Goal: Task Accomplishment & Management: Use online tool/utility

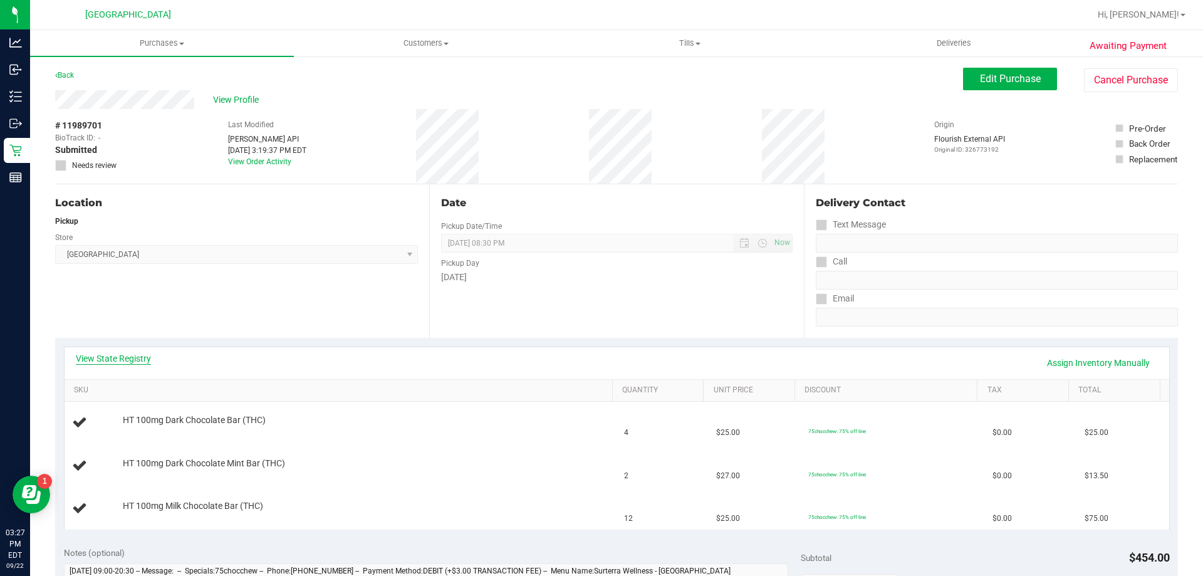
click at [112, 357] on link "View State Registry" at bounding box center [113, 358] width 75 height 13
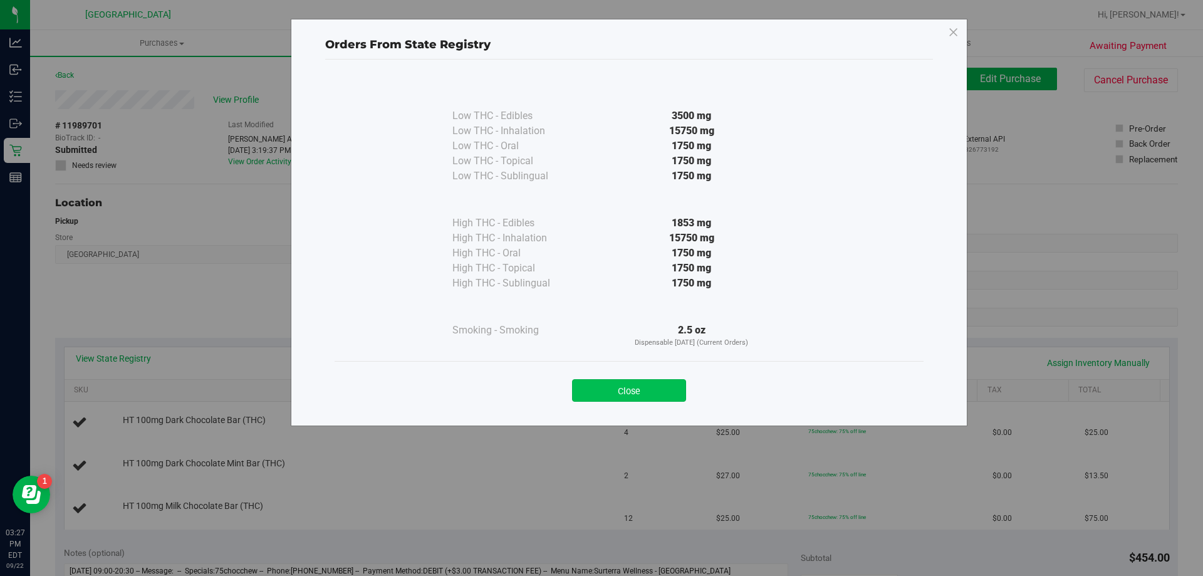
click at [625, 389] on button "Close" at bounding box center [629, 390] width 114 height 23
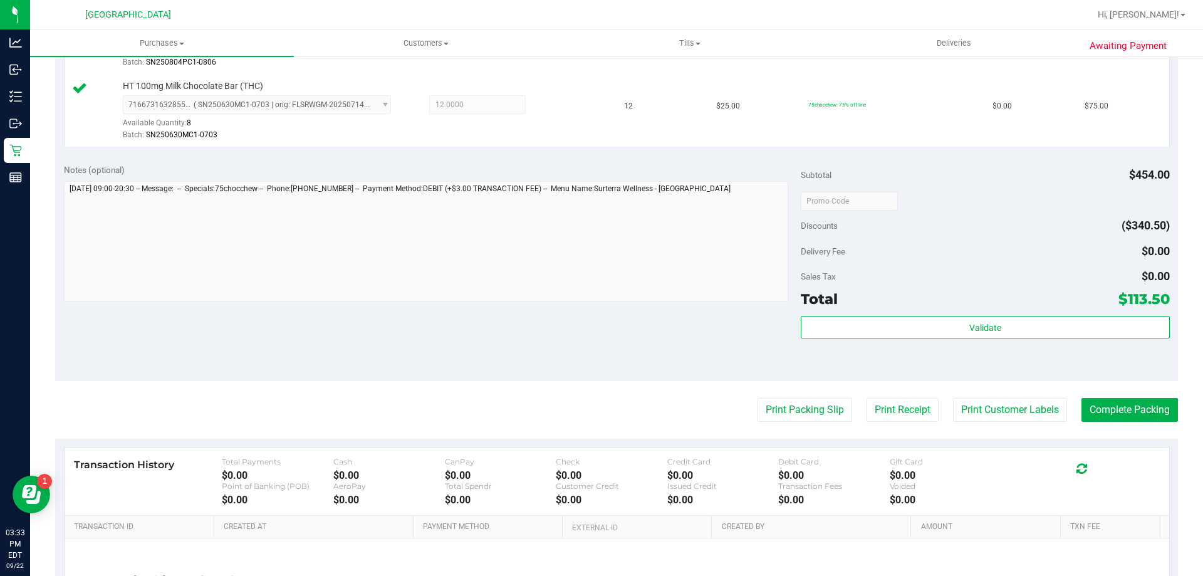
scroll to position [483, 0]
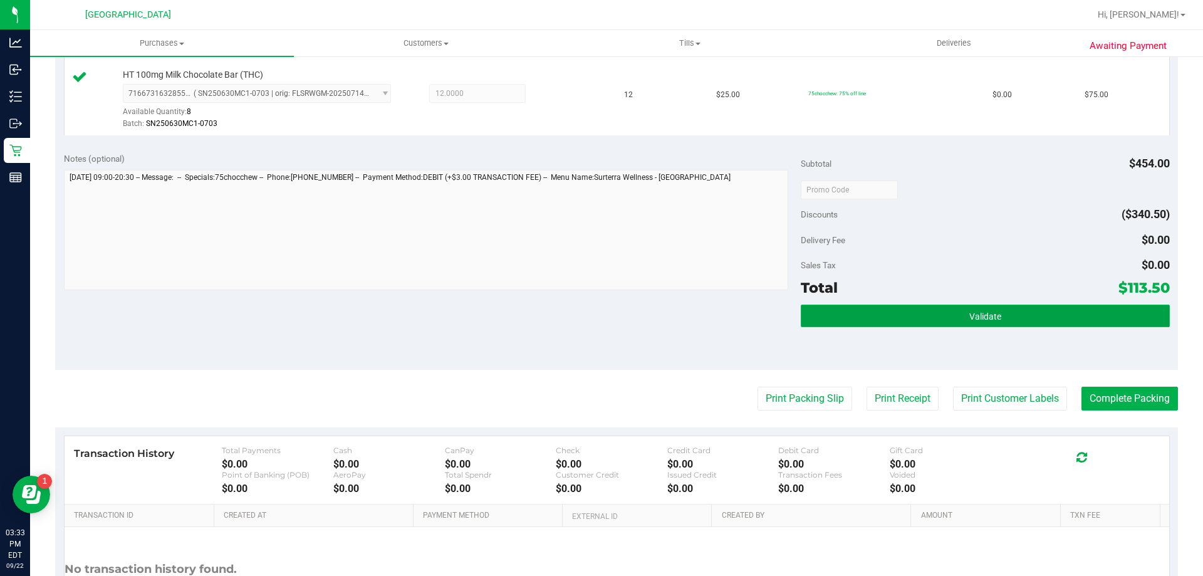
click at [979, 311] on span "Validate" at bounding box center [986, 316] width 32 height 10
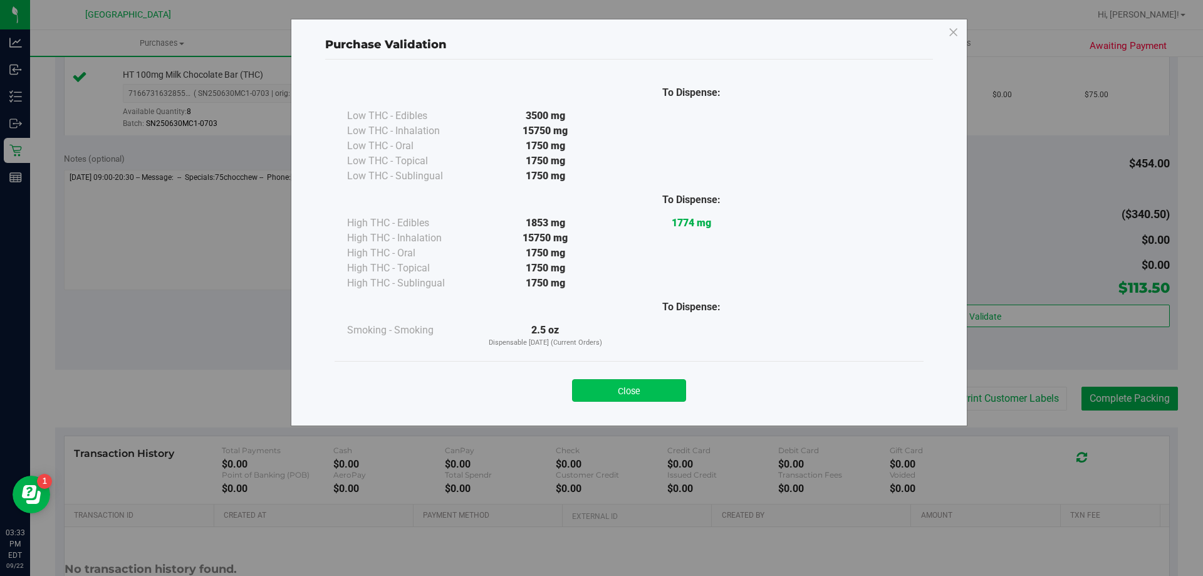
click at [660, 398] on button "Close" at bounding box center [629, 390] width 114 height 23
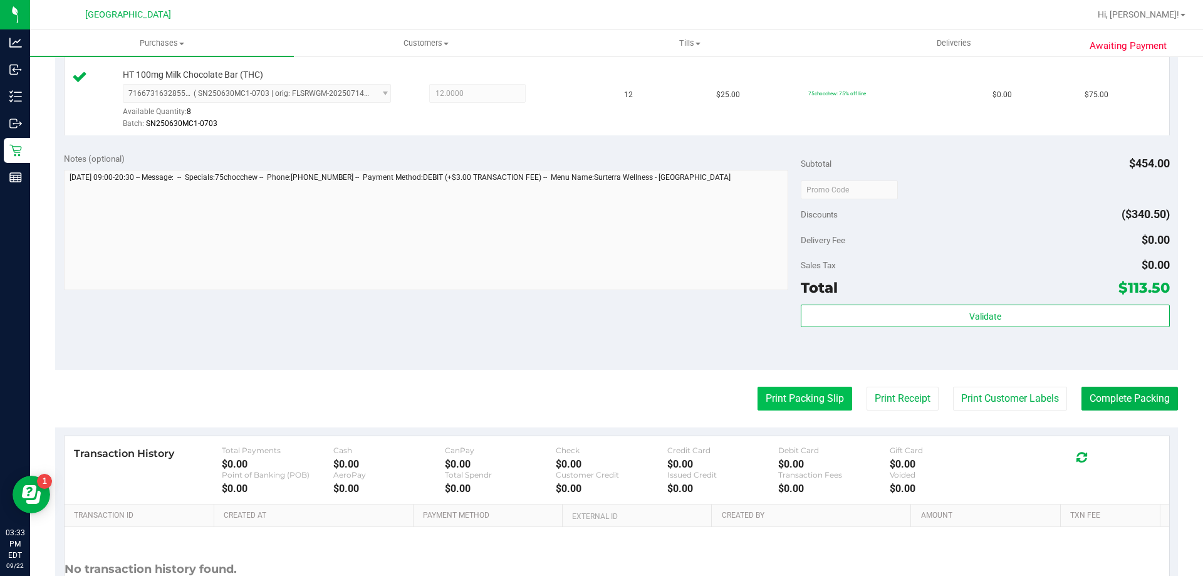
click at [795, 409] on button "Print Packing Slip" at bounding box center [805, 399] width 95 height 24
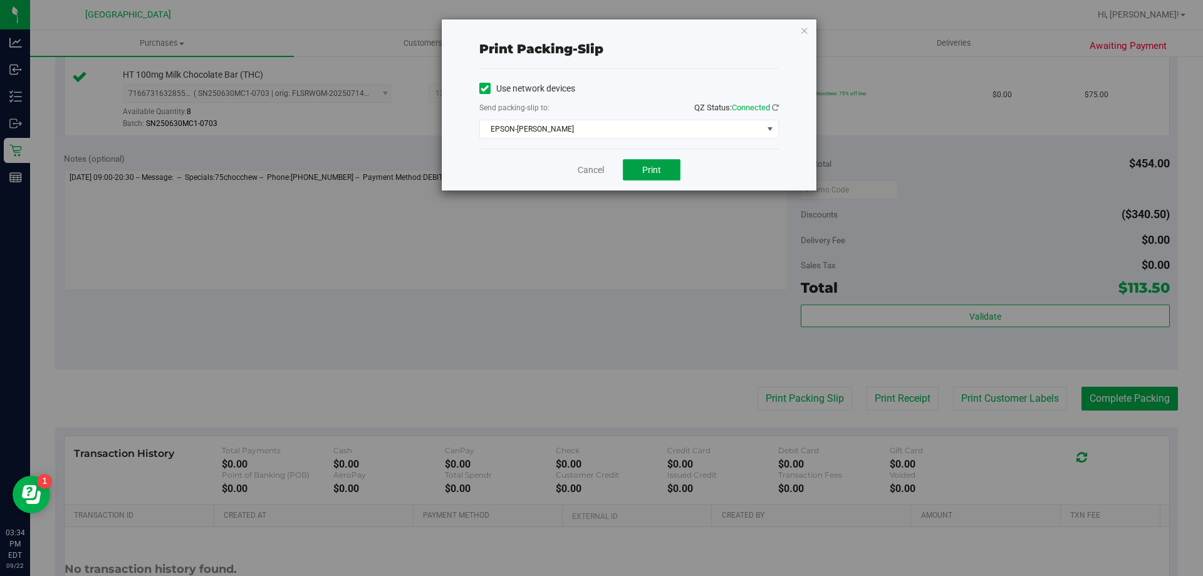
click at [657, 172] on span "Print" at bounding box center [651, 170] width 19 height 10
click at [582, 170] on link "Cancel" at bounding box center [591, 170] width 26 height 13
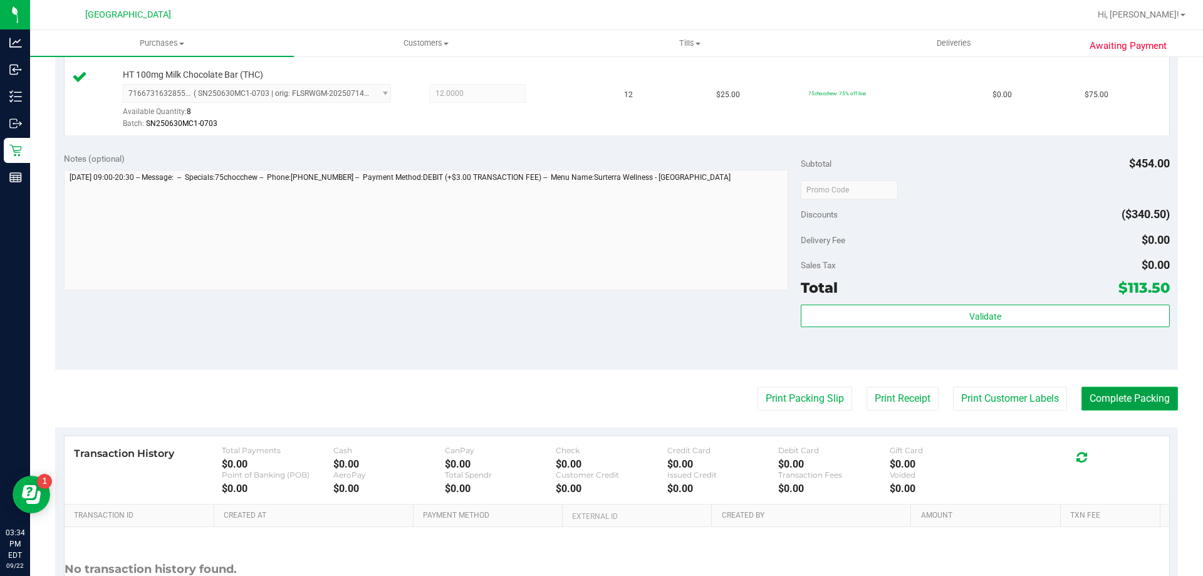
click at [1107, 394] on button "Complete Packing" at bounding box center [1130, 399] width 97 height 24
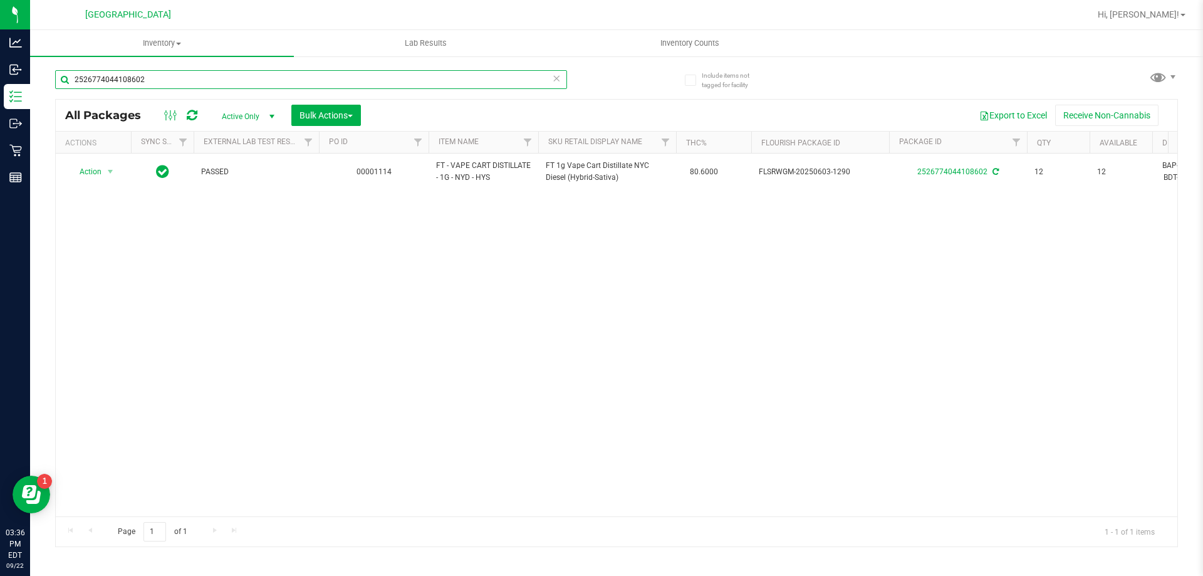
drag, startPoint x: 149, startPoint y: 78, endPoint x: 54, endPoint y: 88, distance: 95.8
click at [54, 88] on div "Include items not tagged for facility 2526774044108602 All Packages Active Only…" at bounding box center [616, 246] width 1173 height 382
type input "8978815528029929"
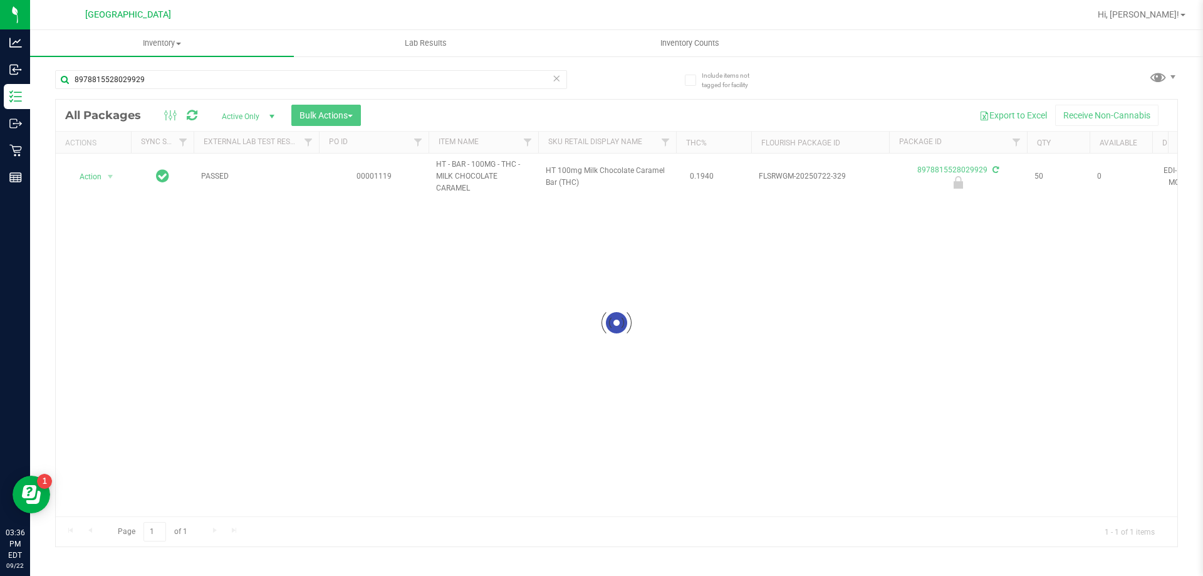
click at [100, 182] on div at bounding box center [617, 323] width 1122 height 447
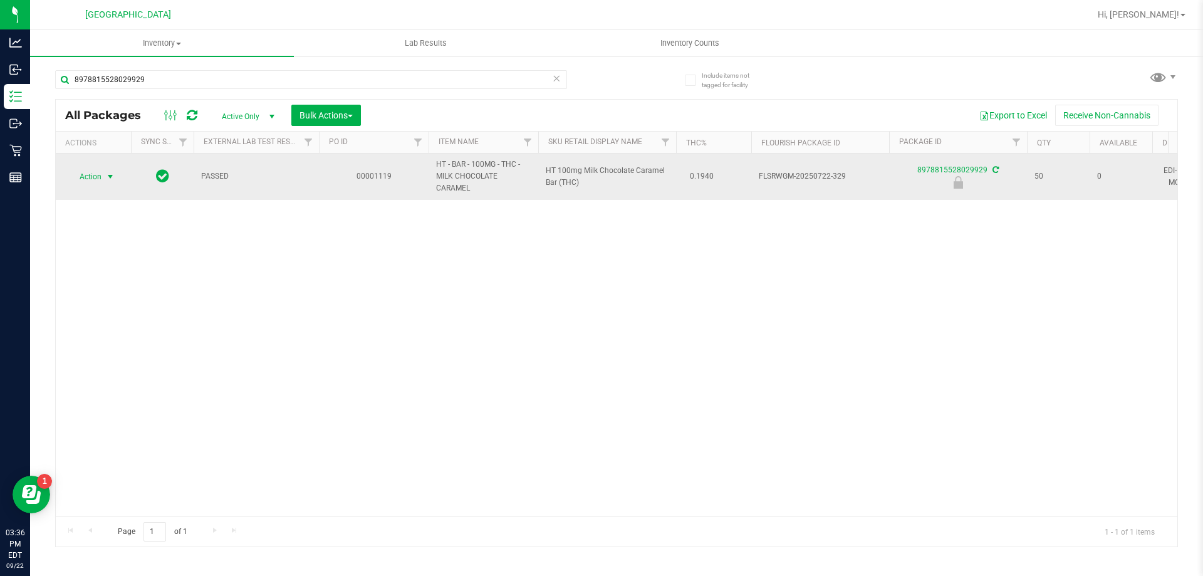
click at [112, 175] on span "select" at bounding box center [110, 177] width 10 height 10
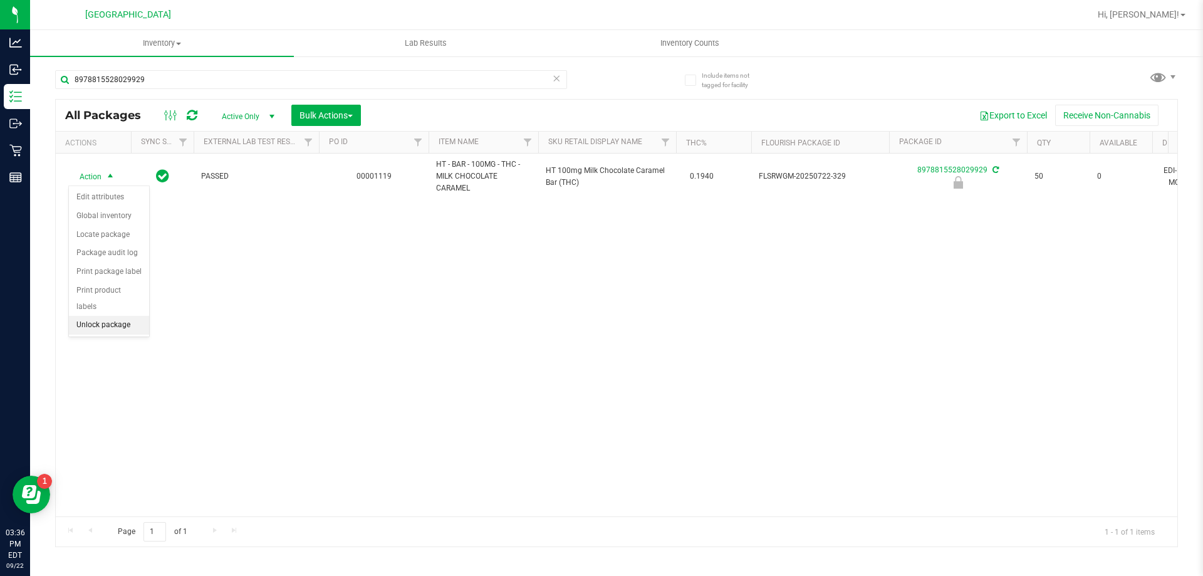
click at [106, 316] on li "Unlock package" at bounding box center [109, 325] width 80 height 19
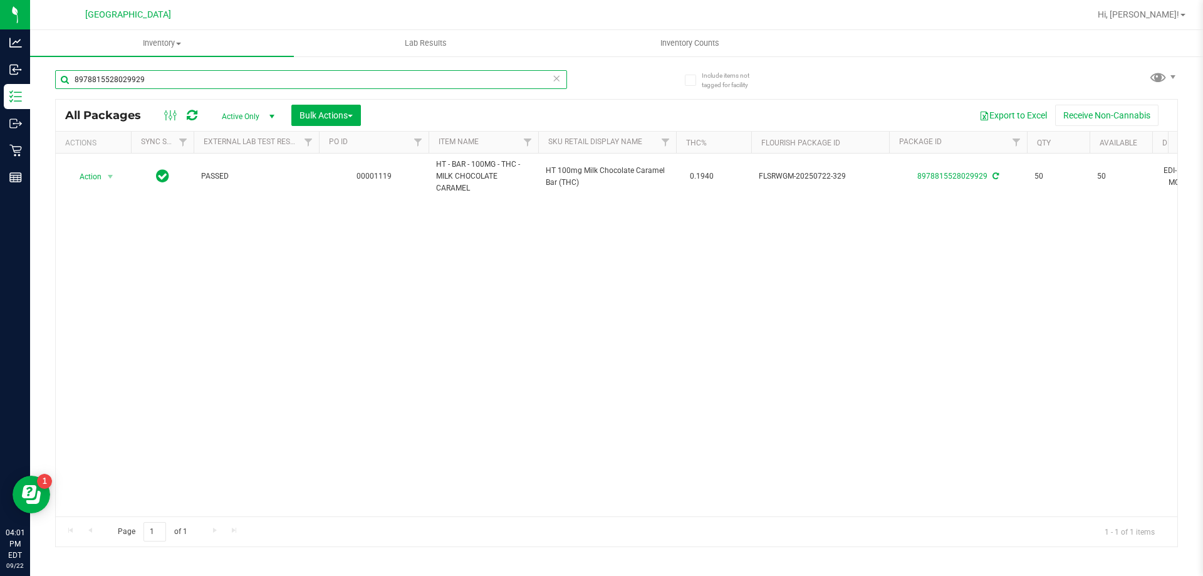
drag, startPoint x: 195, startPoint y: 73, endPoint x: 44, endPoint y: 67, distance: 150.6
click at [44, 67] on div "Include items not tagged for facility 8978815528029929 All Packages Active Only…" at bounding box center [616, 246] width 1173 height 382
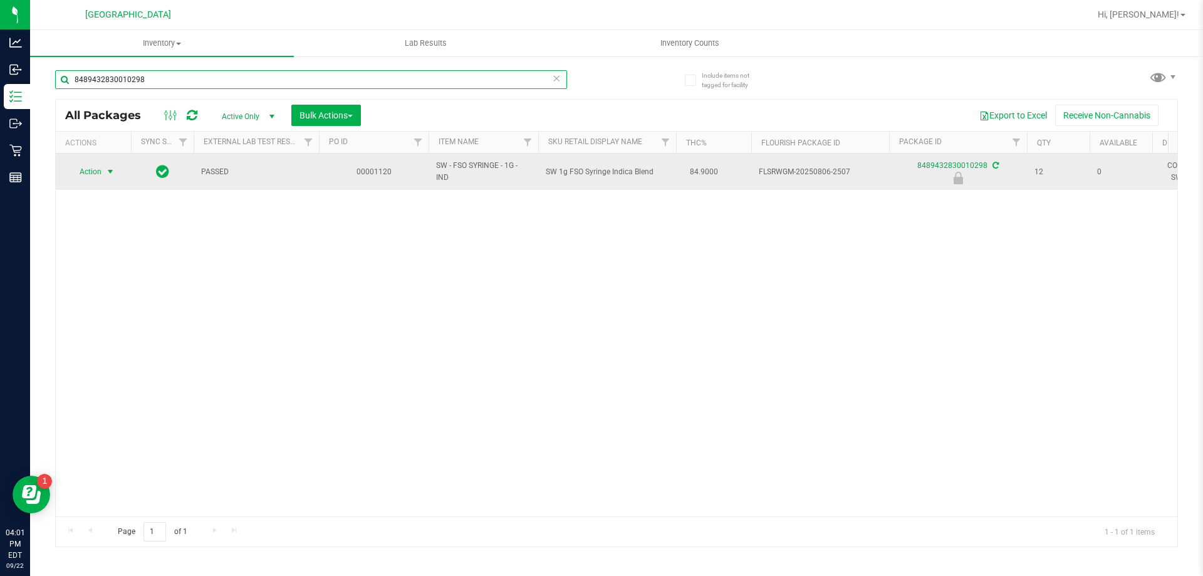
type input "8489432830010298"
click at [101, 167] on span "Action" at bounding box center [85, 172] width 34 height 18
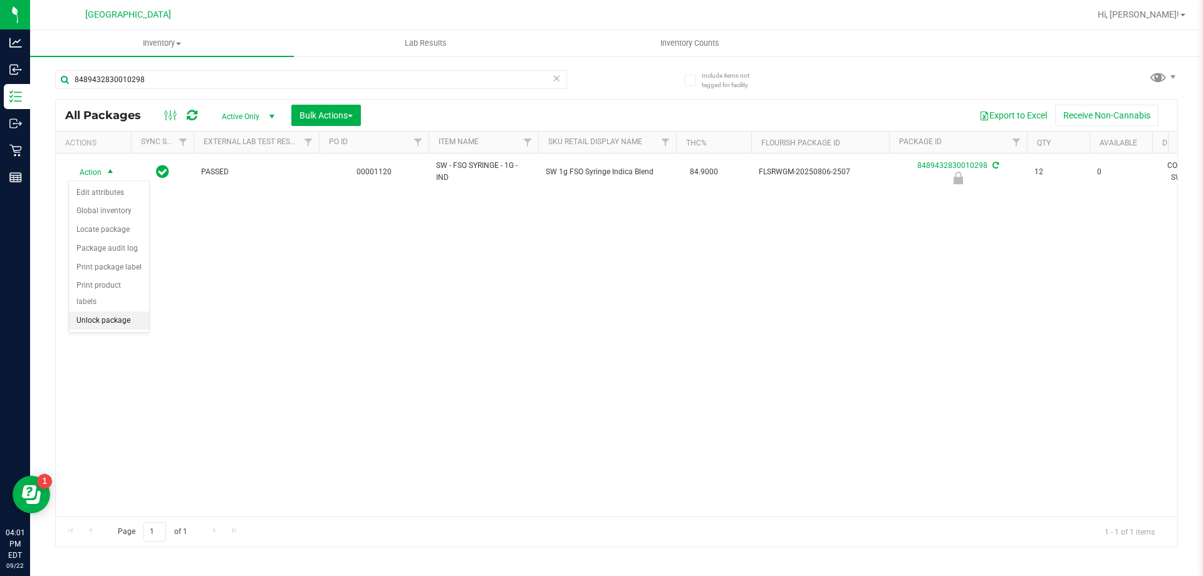
click at [86, 311] on li "Unlock package" at bounding box center [109, 320] width 80 height 19
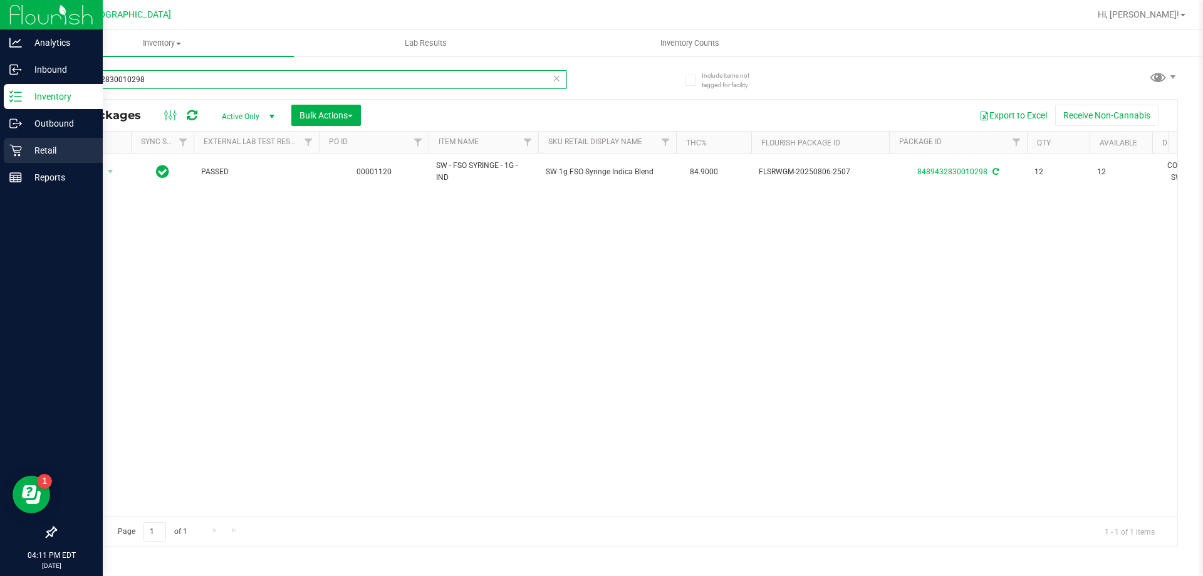
drag, startPoint x: 409, startPoint y: 80, endPoint x: 0, endPoint y: 156, distance: 415.6
click at [0, 156] on div "Analytics Inbound Inventory Outbound Retail Reports 04:11 PM EDT 09/22/2025 09/…" at bounding box center [601, 288] width 1203 height 576
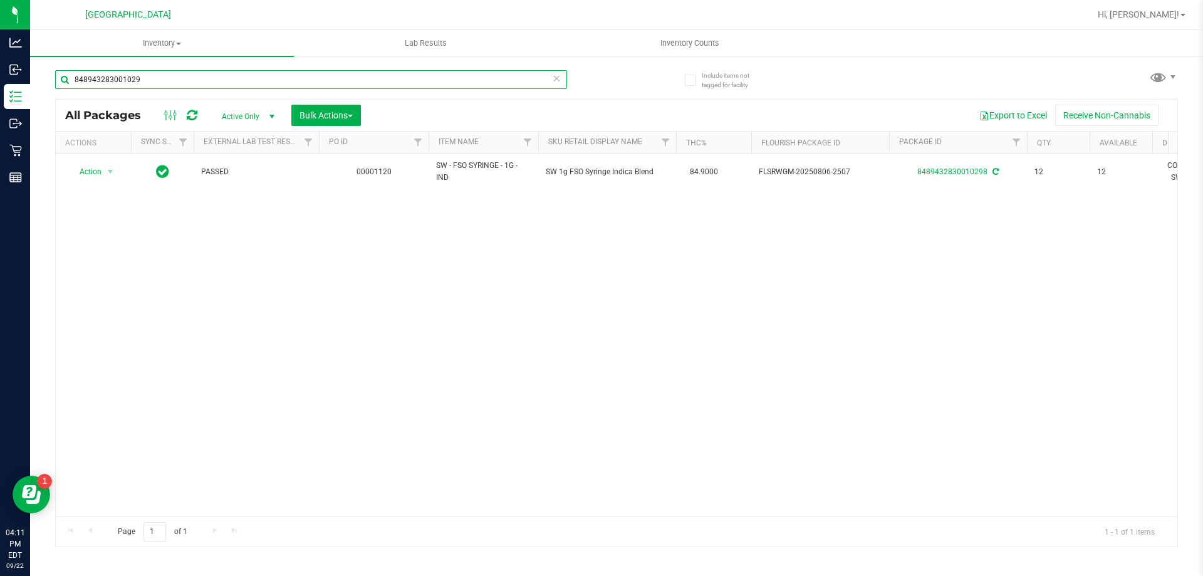
type input "8489432830010298"
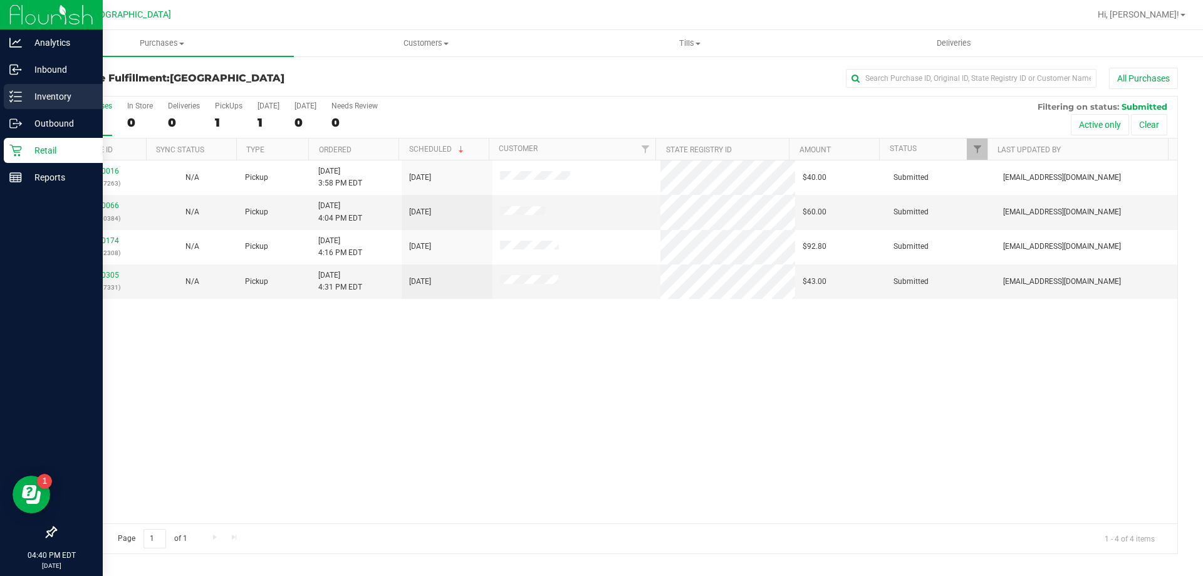
click at [64, 93] on p "Inventory" at bounding box center [59, 96] width 75 height 15
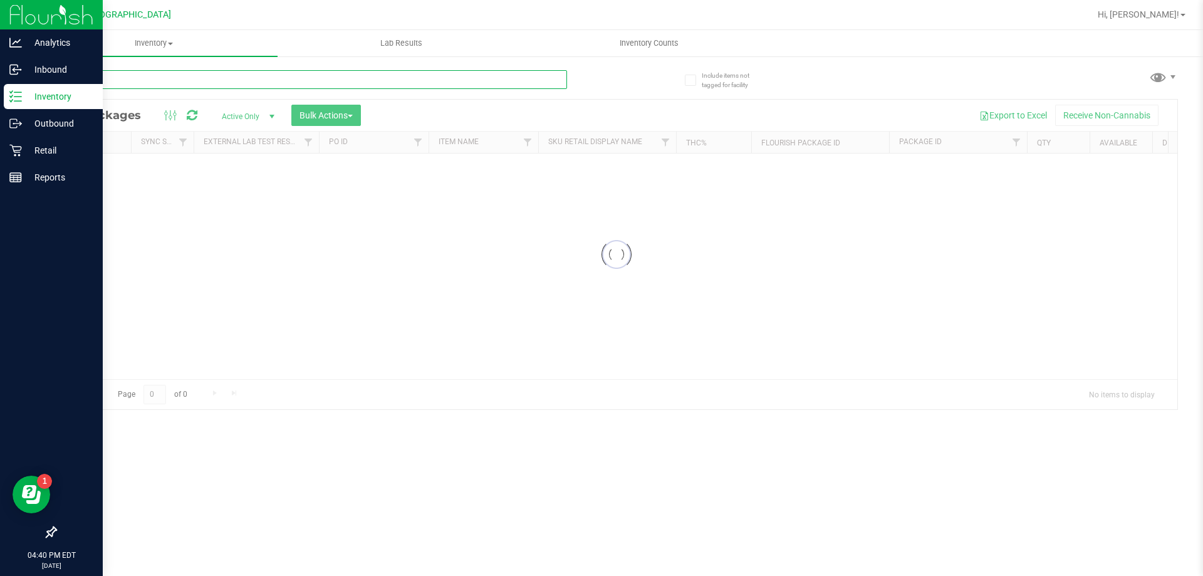
click at [357, 83] on input "text" at bounding box center [311, 79] width 512 height 19
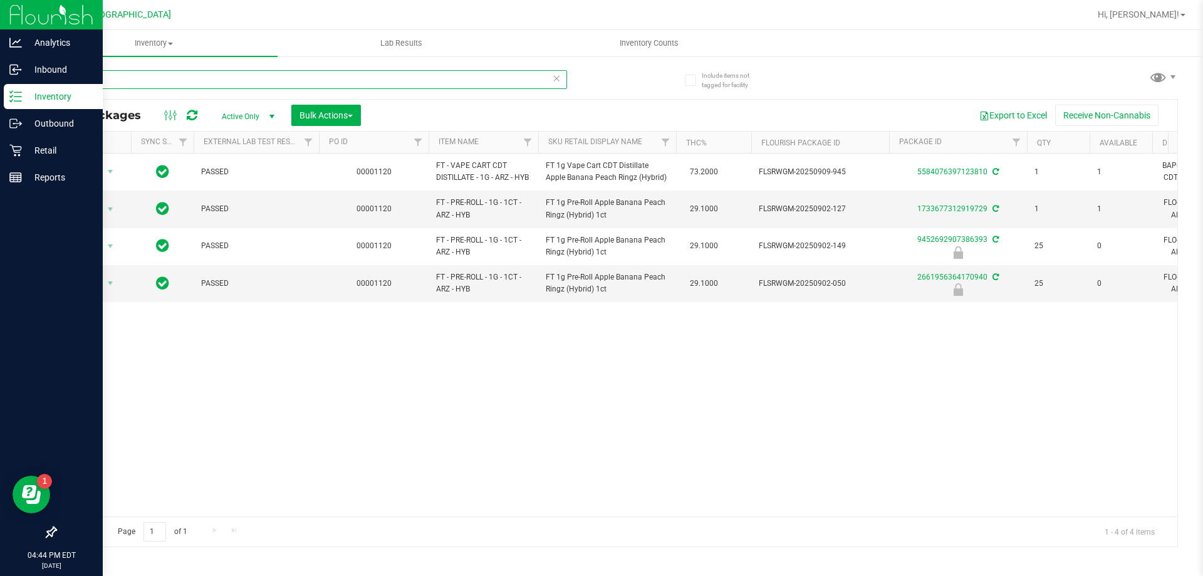
type input "A"
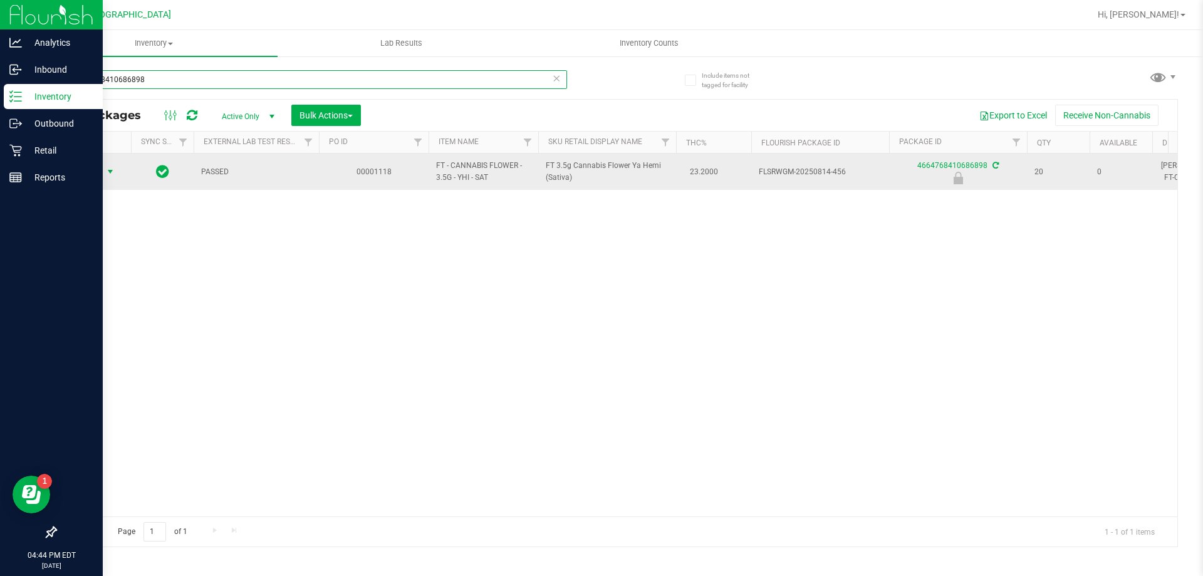
type input "4664768410686898"
click at [90, 164] on span "Action" at bounding box center [85, 172] width 34 height 18
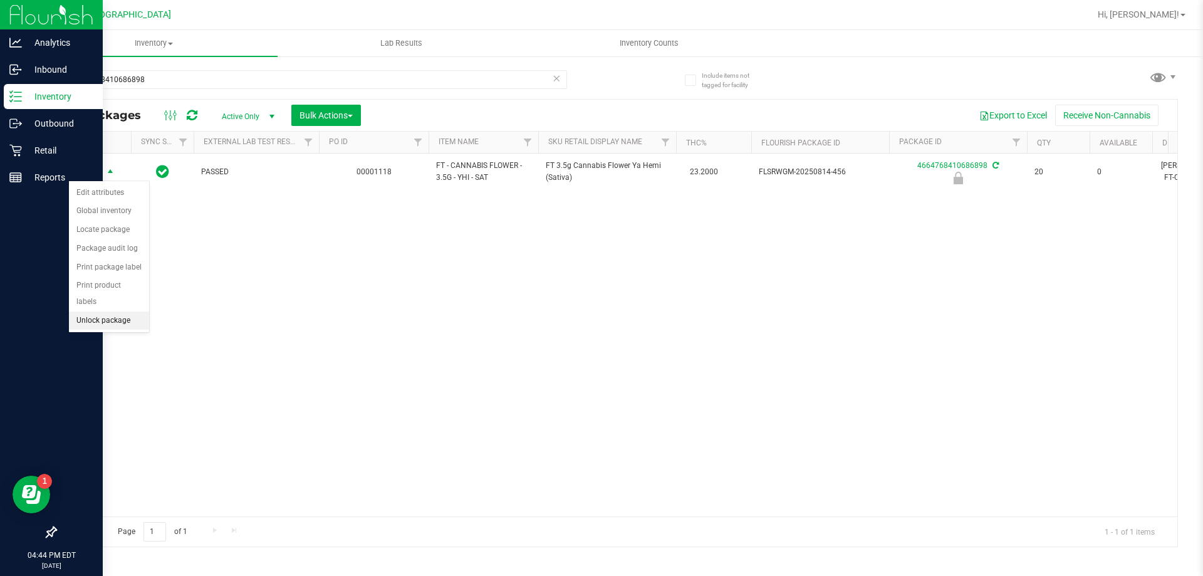
click at [116, 311] on li "Unlock package" at bounding box center [109, 320] width 80 height 19
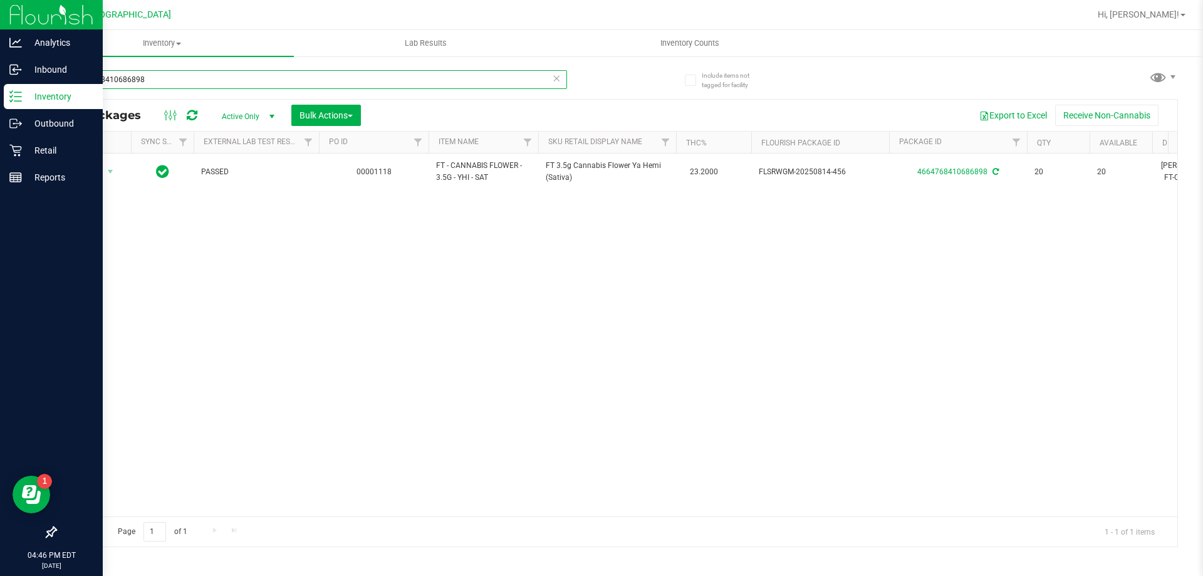
drag, startPoint x: 241, startPoint y: 81, endPoint x: 11, endPoint y: 90, distance: 230.2
click at [0, 71] on div "Analytics Inbound Inventory Outbound Retail Reports 04:46 PM EDT 09/22/2025 09/…" at bounding box center [601, 288] width 1203 height 576
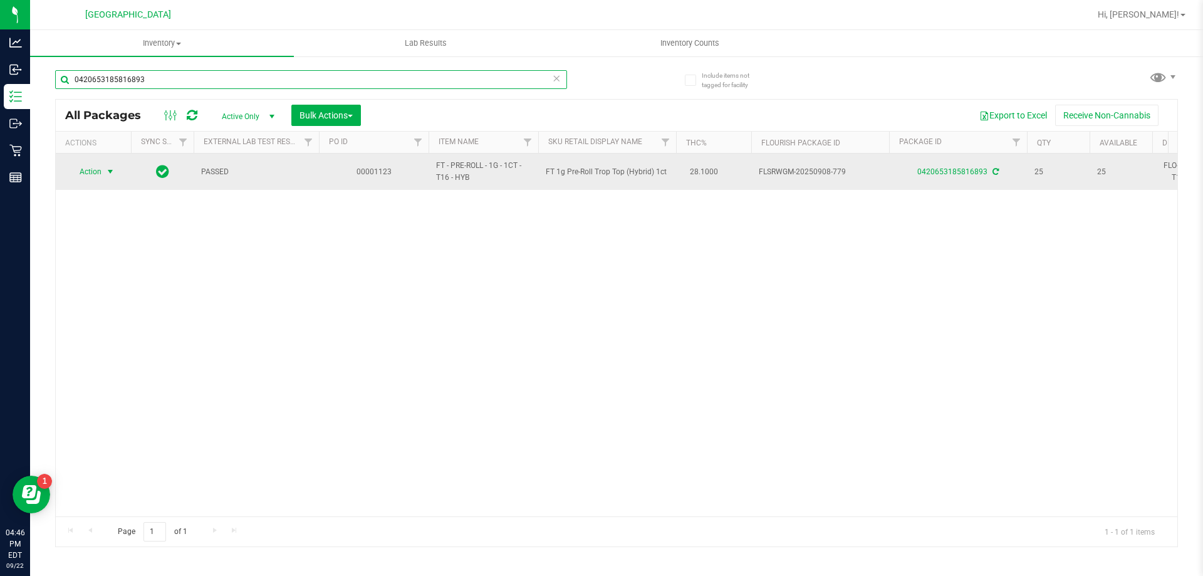
type input "0420653185816893"
click at [107, 175] on span "select" at bounding box center [110, 172] width 10 height 10
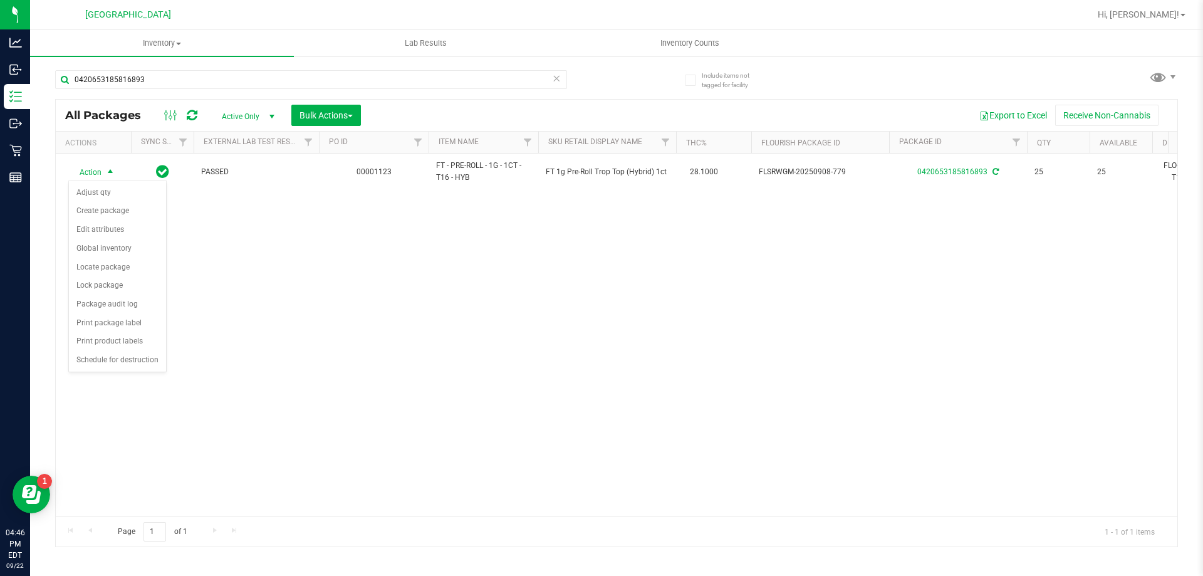
click at [405, 261] on div "Action Action Adjust qty Create package Edit attributes Global inventory Locate…" at bounding box center [617, 335] width 1122 height 363
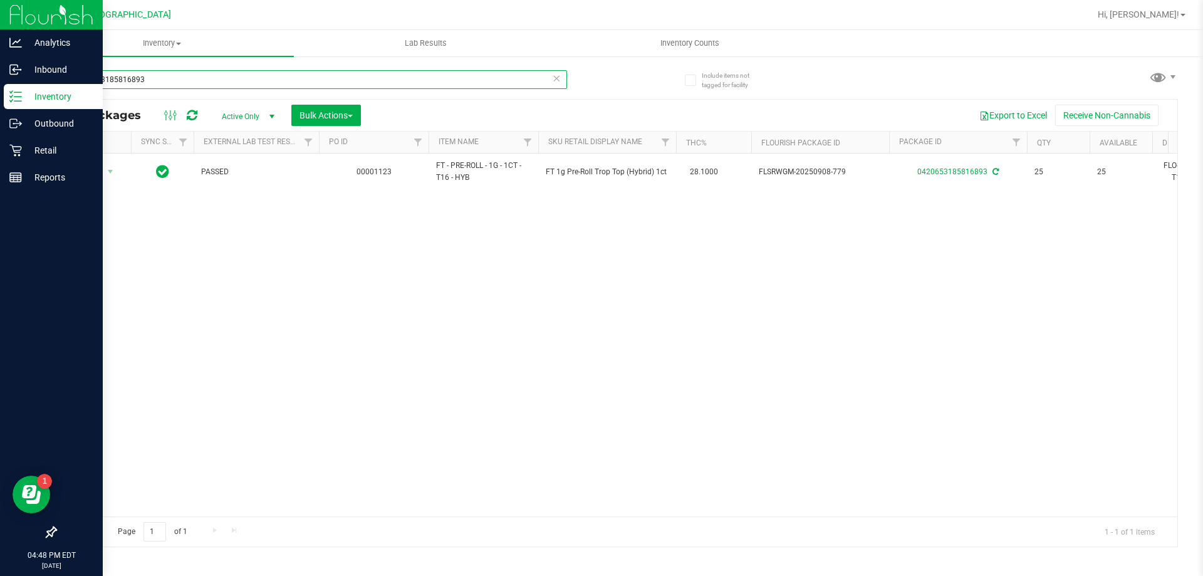
drag, startPoint x: 196, startPoint y: 86, endPoint x: 0, endPoint y: 89, distance: 196.2
click at [0, 89] on div "Analytics Inbound Inventory Outbound Retail Reports 04:48 PM EDT 09/22/2025 09/…" at bounding box center [601, 288] width 1203 height 576
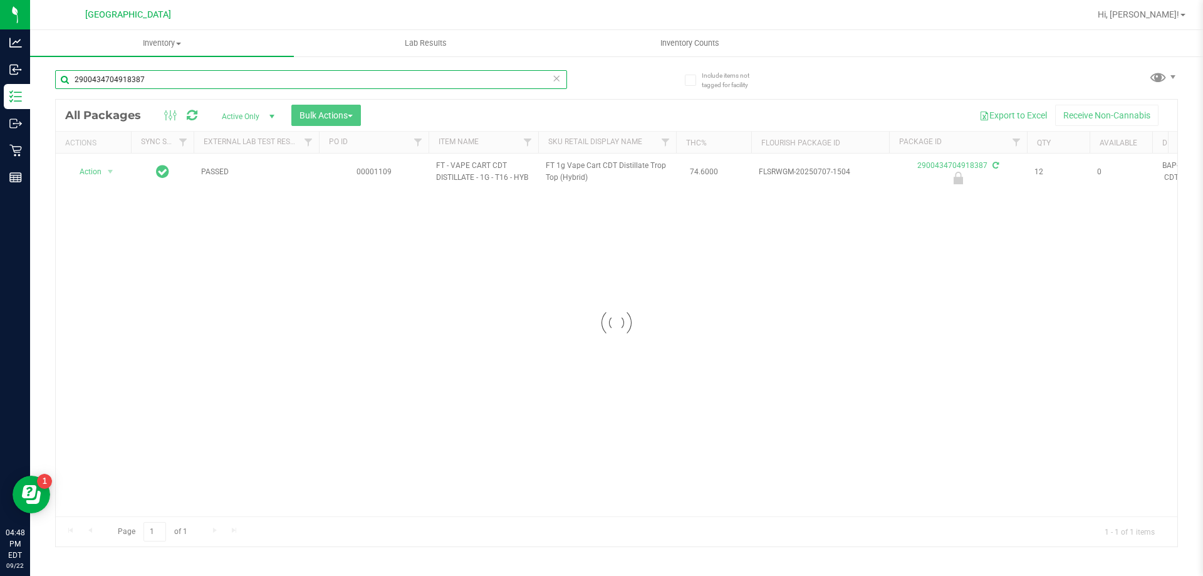
type input "2900434704918387"
click at [88, 173] on div at bounding box center [617, 323] width 1122 height 447
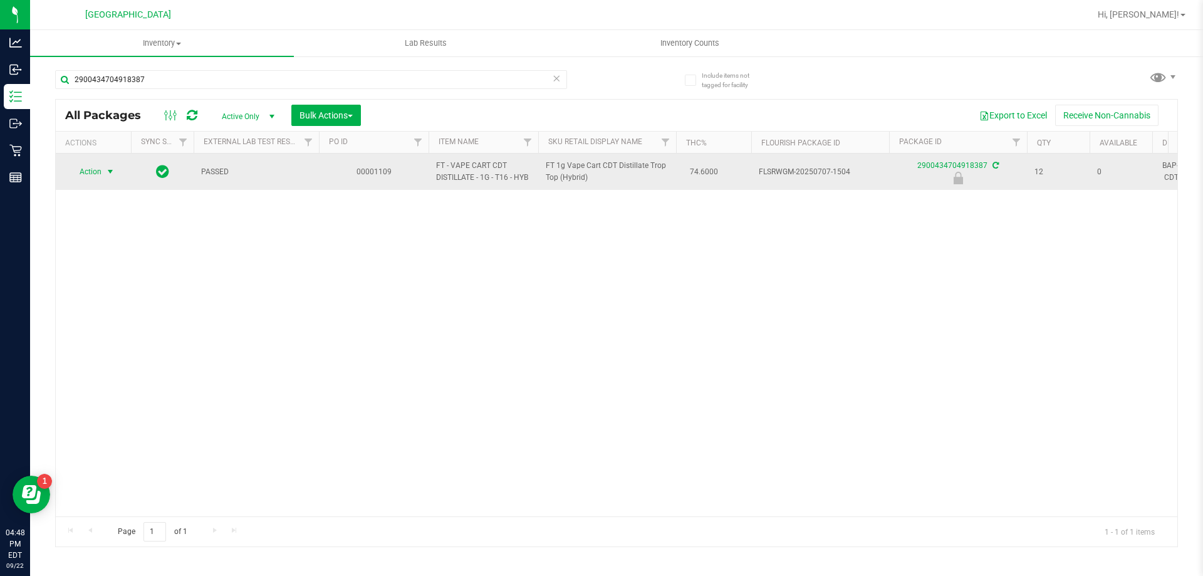
click at [97, 170] on span "Action" at bounding box center [85, 172] width 34 height 18
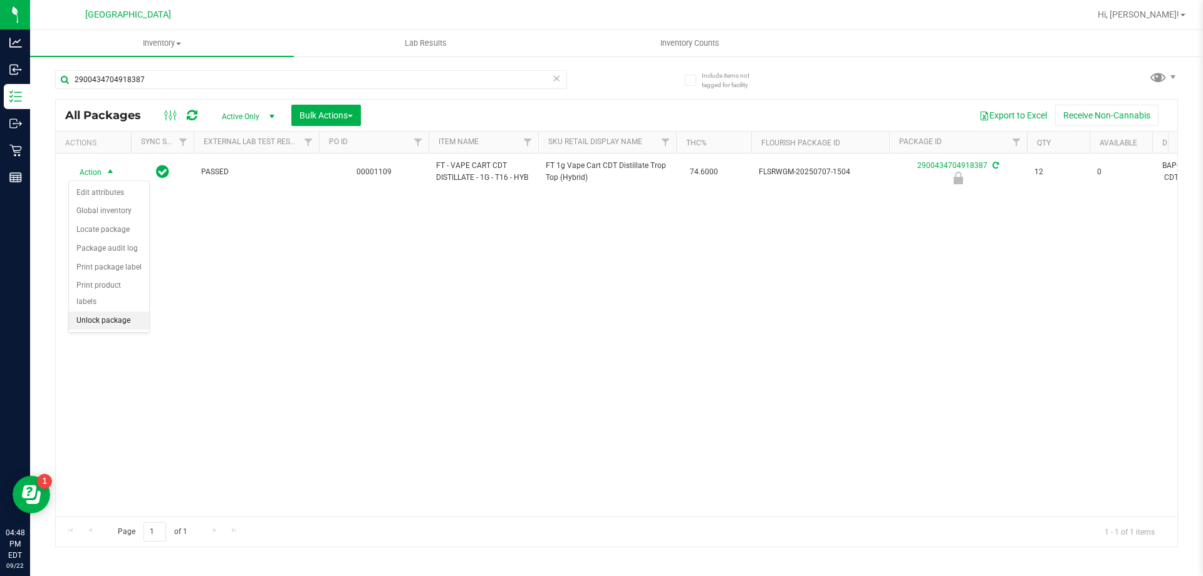
click at [115, 311] on li "Unlock package" at bounding box center [109, 320] width 80 height 19
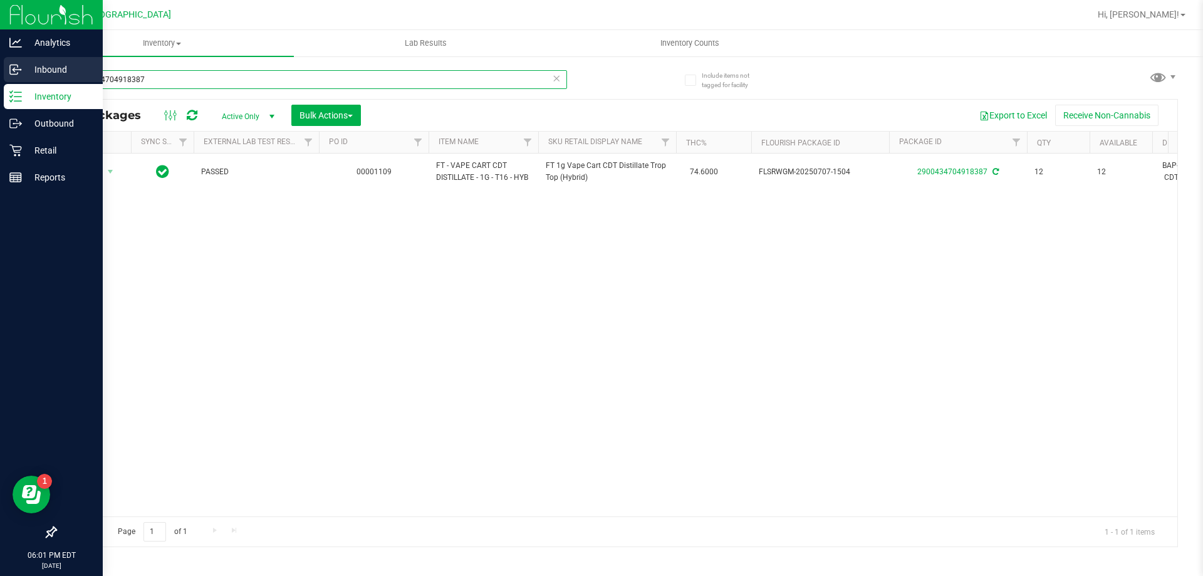
drag, startPoint x: 154, startPoint y: 86, endPoint x: 0, endPoint y: 80, distance: 153.7
click at [0, 80] on div "Analytics Inbound Inventory Outbound Retail Reports 06:01 PM EDT 09/22/2025 09/…" at bounding box center [601, 288] width 1203 height 576
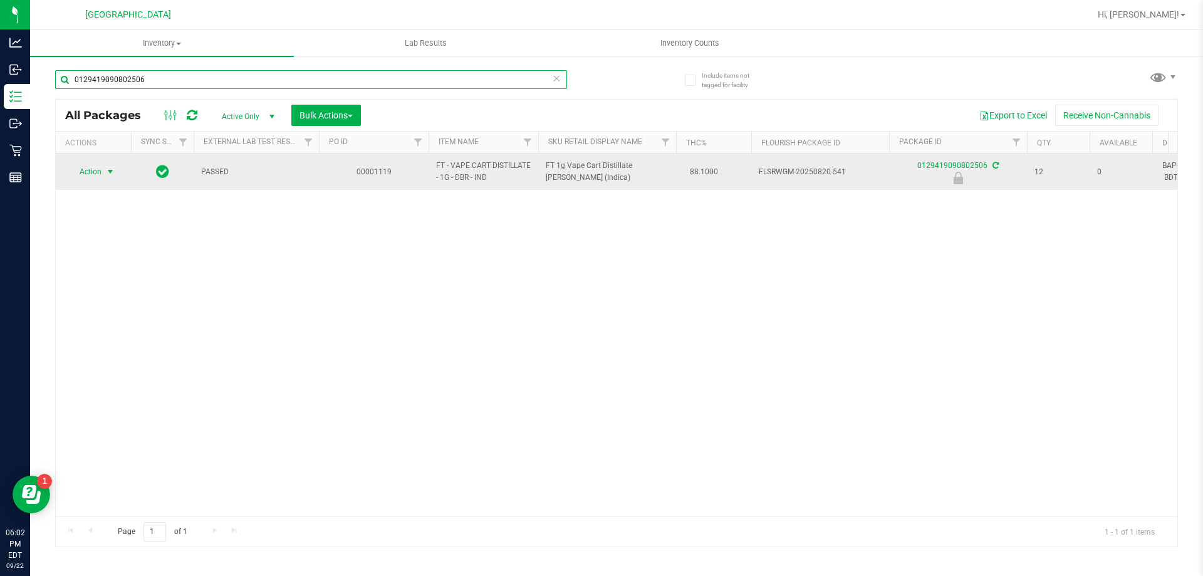
type input "0129419090802506"
click at [102, 174] on span "Action" at bounding box center [85, 172] width 34 height 18
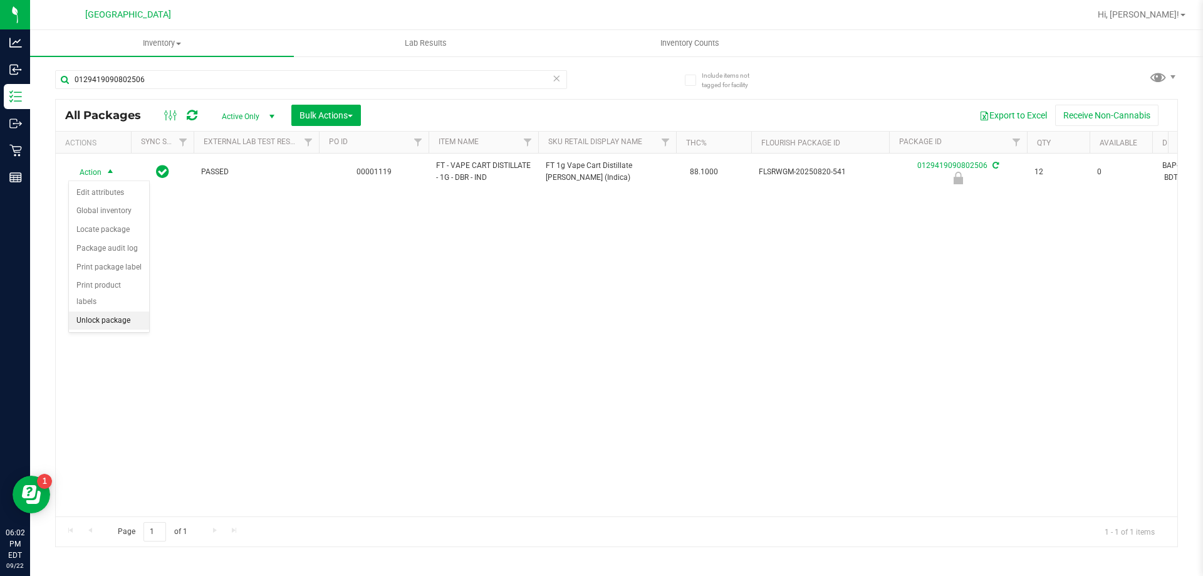
click at [100, 311] on li "Unlock package" at bounding box center [109, 320] width 80 height 19
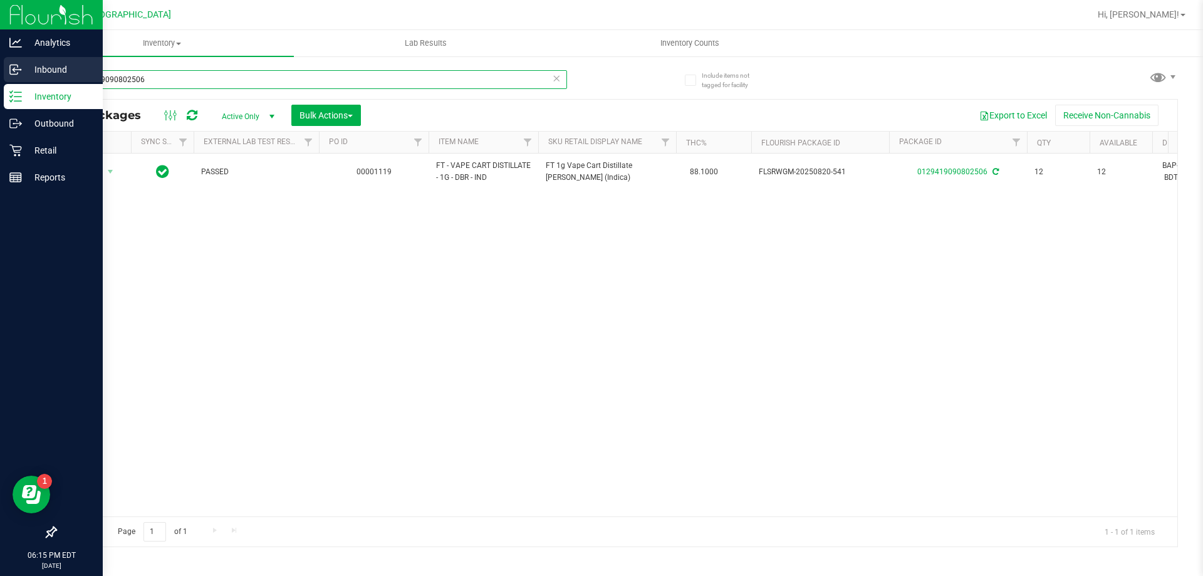
drag, startPoint x: 188, startPoint y: 79, endPoint x: 0, endPoint y: 76, distance: 188.1
click at [0, 76] on div "Analytics Inbound Inventory Outbound Retail Reports 06:15 PM EDT 09/22/2025 09/…" at bounding box center [601, 288] width 1203 height 576
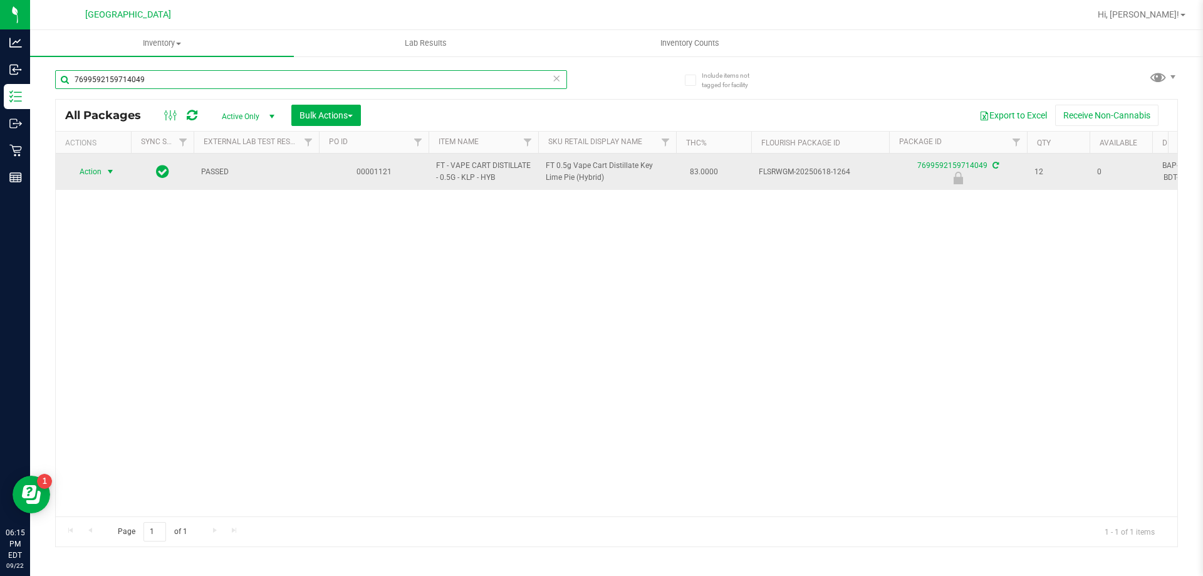
type input "7699592159714049"
click at [108, 170] on span "select" at bounding box center [110, 172] width 10 height 10
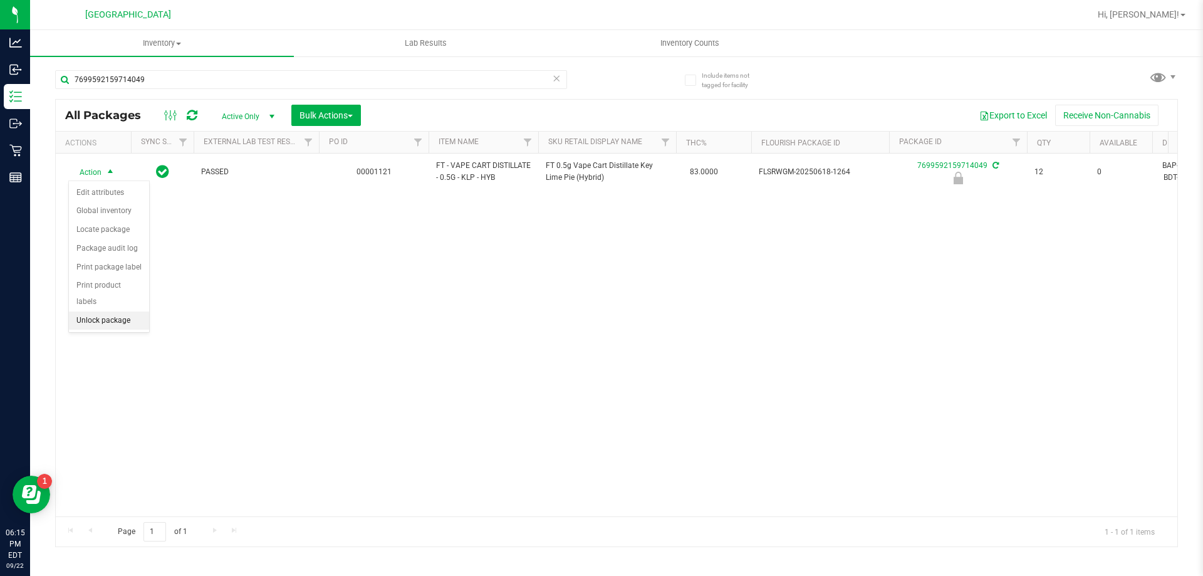
click at [125, 311] on li "Unlock package" at bounding box center [109, 320] width 80 height 19
